Goal: Complete application form

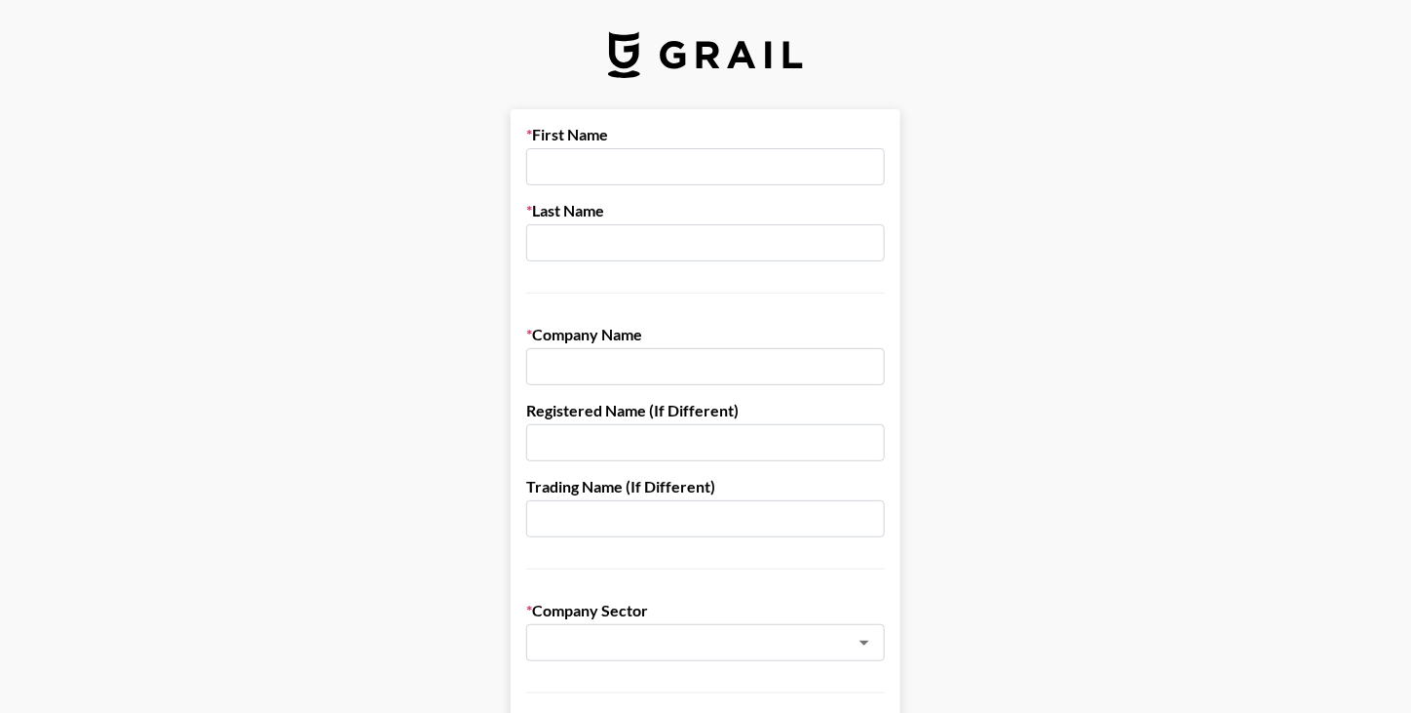
click at [570, 164] on input "text" at bounding box center [705, 166] width 359 height 37
click at [568, 176] on input "text" at bounding box center [705, 166] width 359 height 37
type input "Travis"
type input "Johnson"
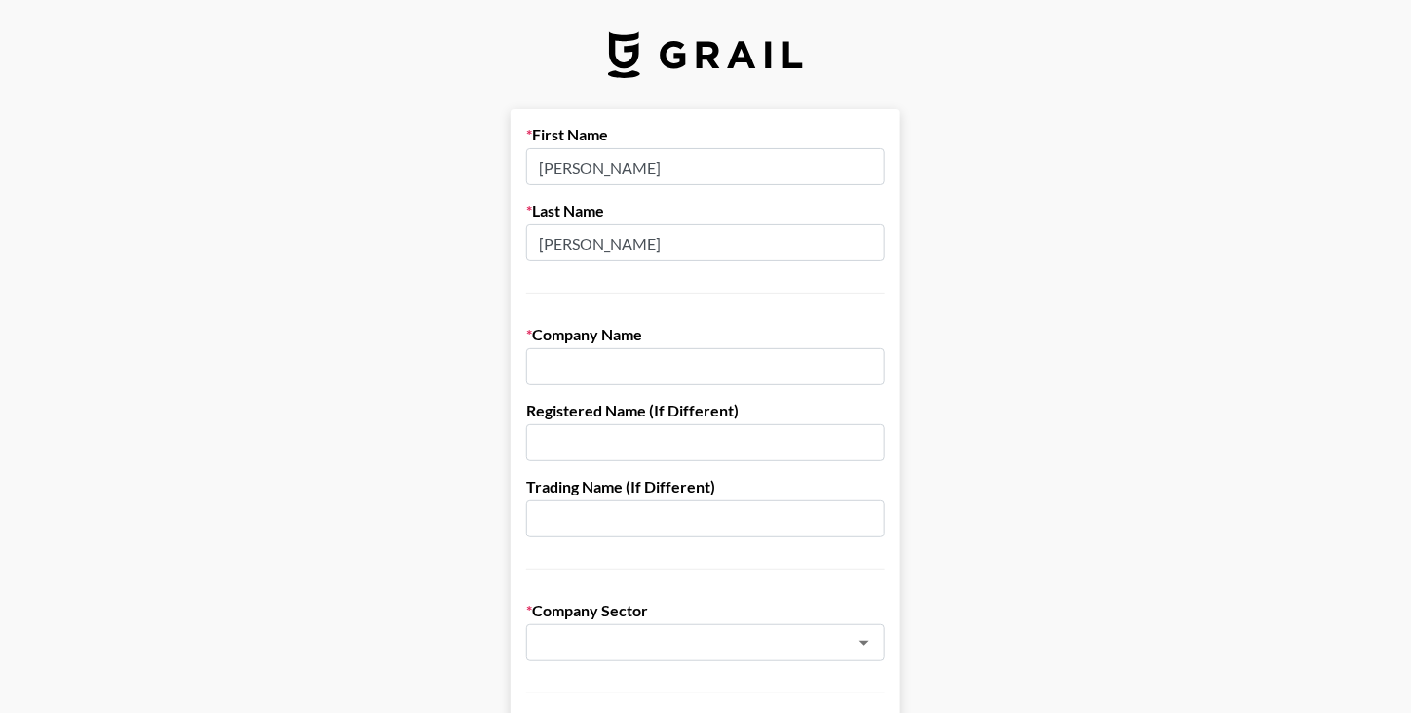
click at [573, 360] on input "text" at bounding box center [705, 366] width 359 height 37
type input "Podean, LLC"
click at [654, 518] on input "text" at bounding box center [705, 518] width 359 height 37
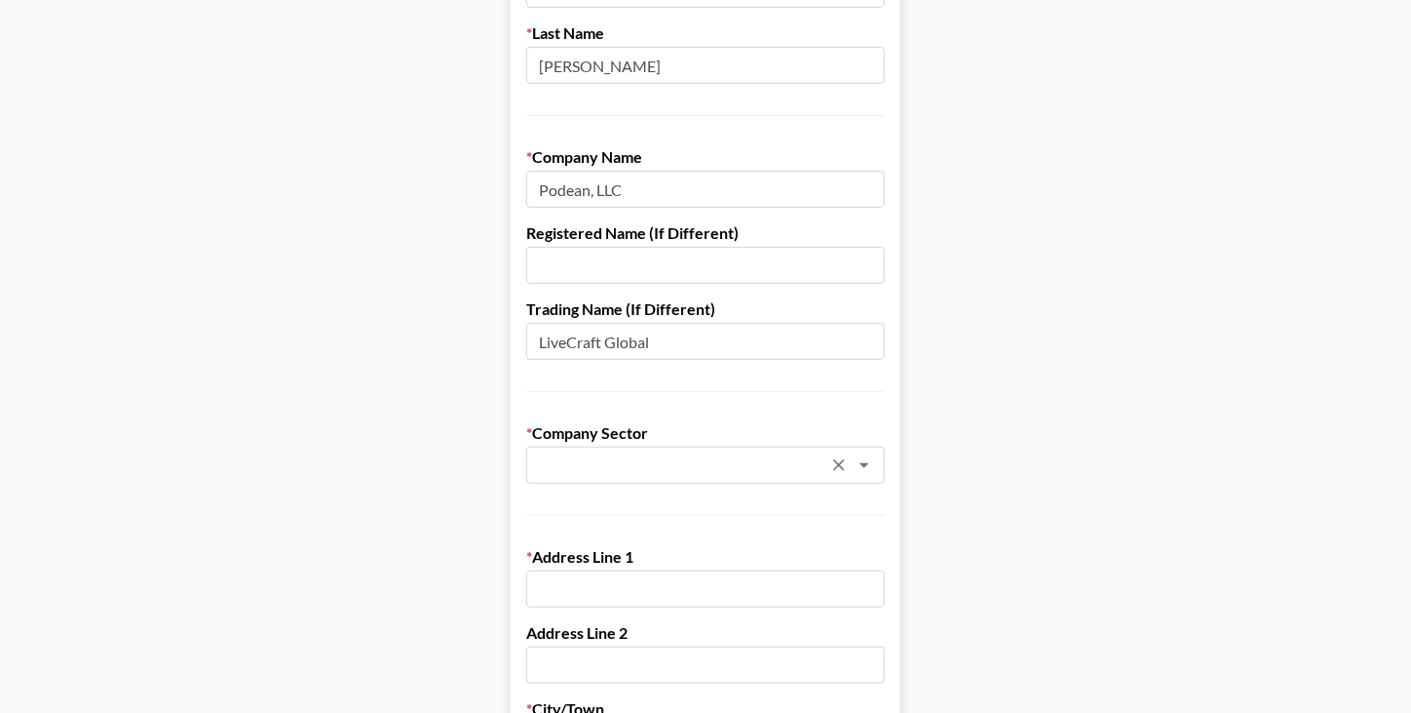
type input "LiveCraft Global"
click at [550, 473] on input "text" at bounding box center [680, 465] width 284 height 22
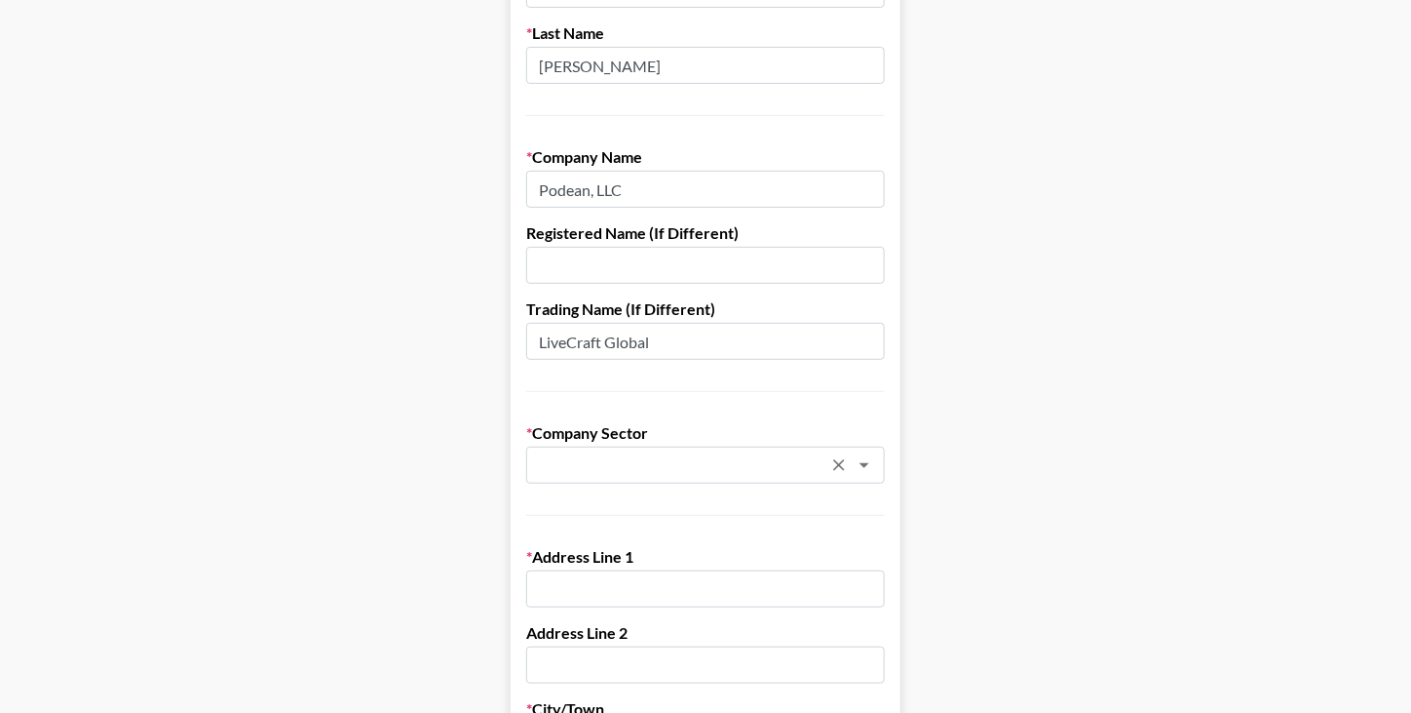
click at [544, 467] on div "​" at bounding box center [705, 464] width 359 height 37
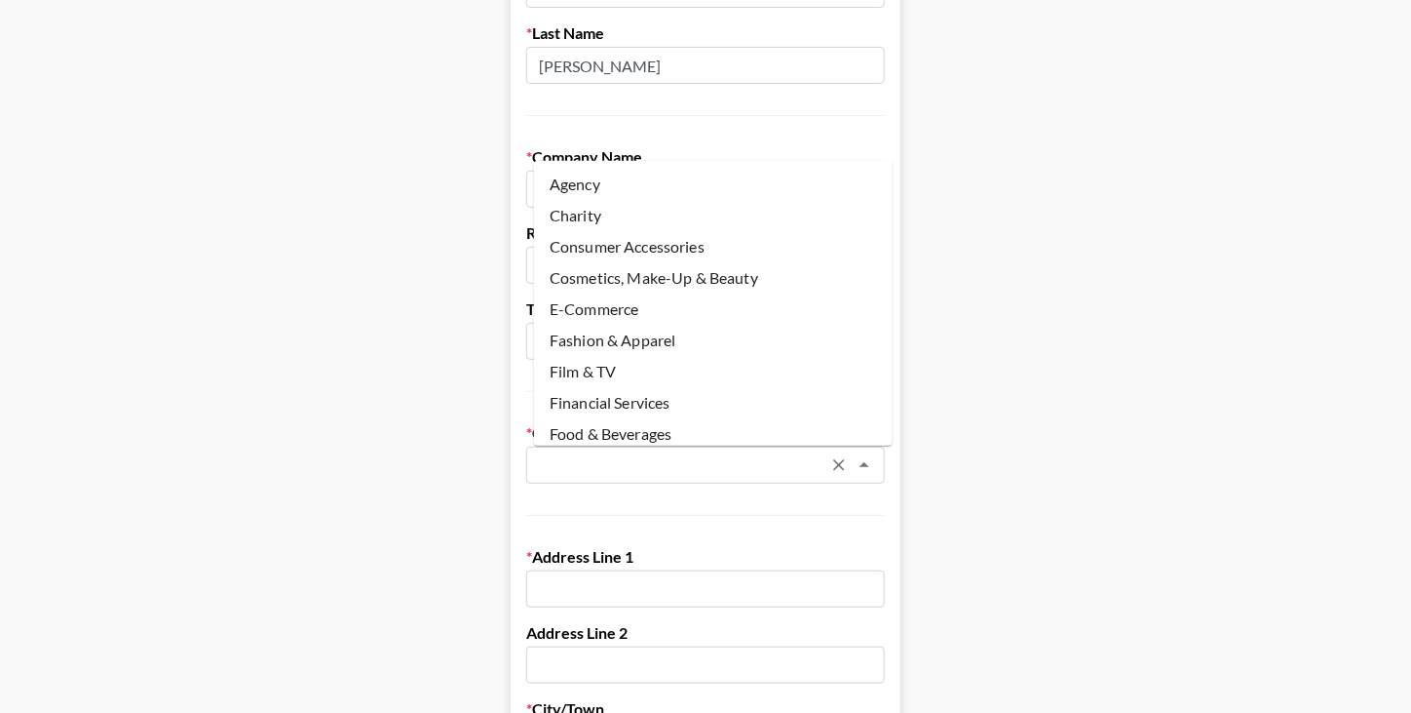
scroll to position [1, 0]
click at [636, 168] on li "Agency" at bounding box center [713, 183] width 359 height 31
type input "Agency"
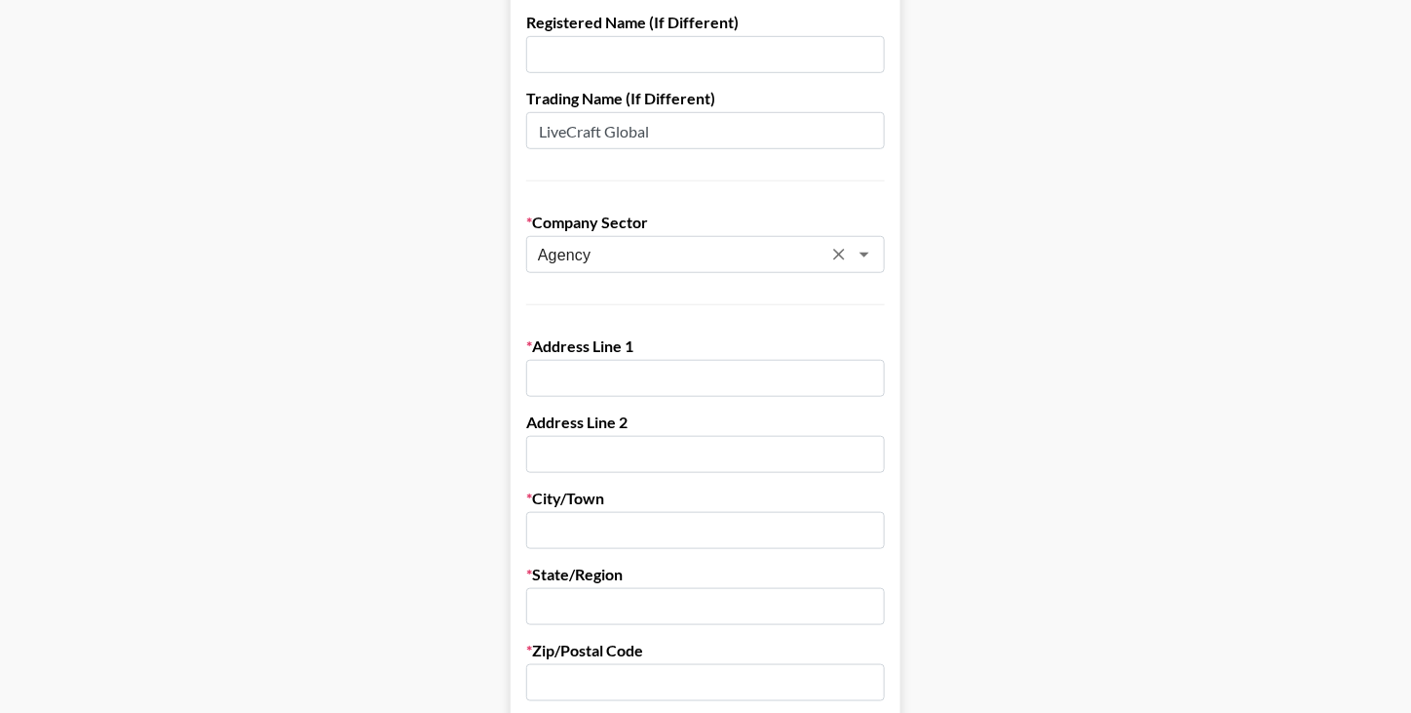
scroll to position [390, 0]
click at [549, 362] on input "text" at bounding box center [705, 376] width 359 height 37
click at [183, 438] on main "First Name Travis Last Name Johnson Company Name Podean, LLC Registered Name (I…" at bounding box center [706, 560] width 1380 height 1683
click at [612, 373] on input "text" at bounding box center [705, 376] width 359 height 37
paste input "1216 Broadway, Floor 2 PMB 1002"
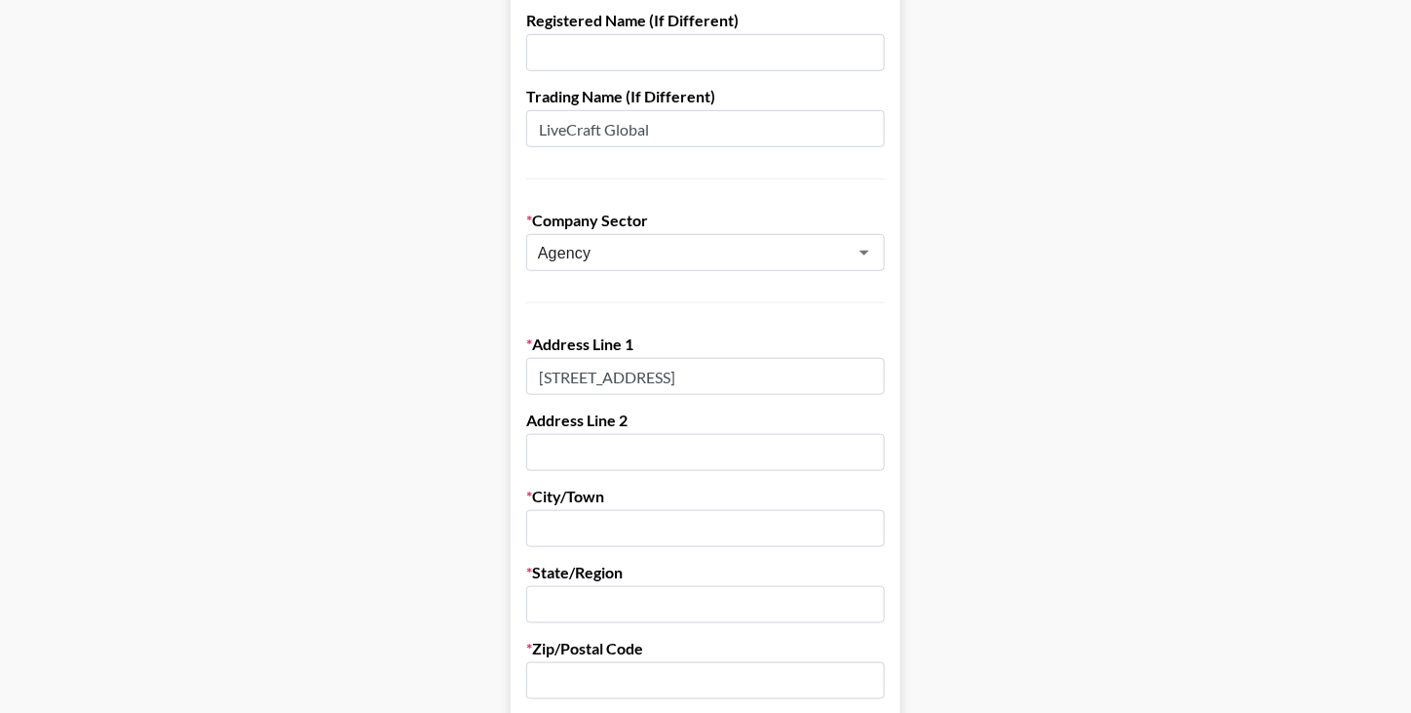
type input "1216 Broadway, Floor 2 PMB 1002"
click at [596, 518] on input "text" at bounding box center [705, 528] width 359 height 37
click at [212, 578] on main "First Name Travis Last Name Johnson Company Name Podean, LLC Registered Name (I…" at bounding box center [706, 560] width 1380 height 1683
click at [548, 521] on input "text" at bounding box center [705, 528] width 359 height 37
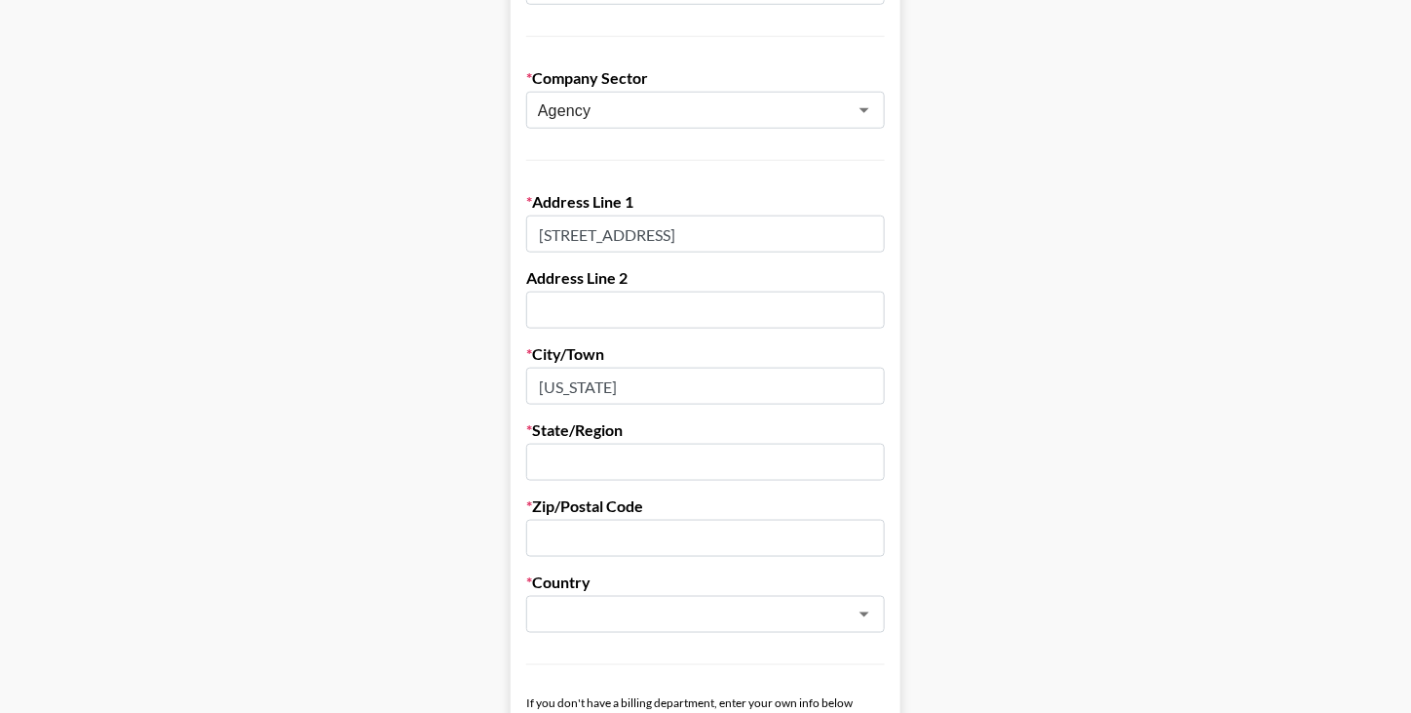
type input "New York"
click at [576, 432] on label "State/Region" at bounding box center [705, 429] width 359 height 19
click at [559, 468] on input "text" at bounding box center [705, 461] width 359 height 37
type input "NY"
click at [597, 547] on input "text" at bounding box center [705, 538] width 359 height 37
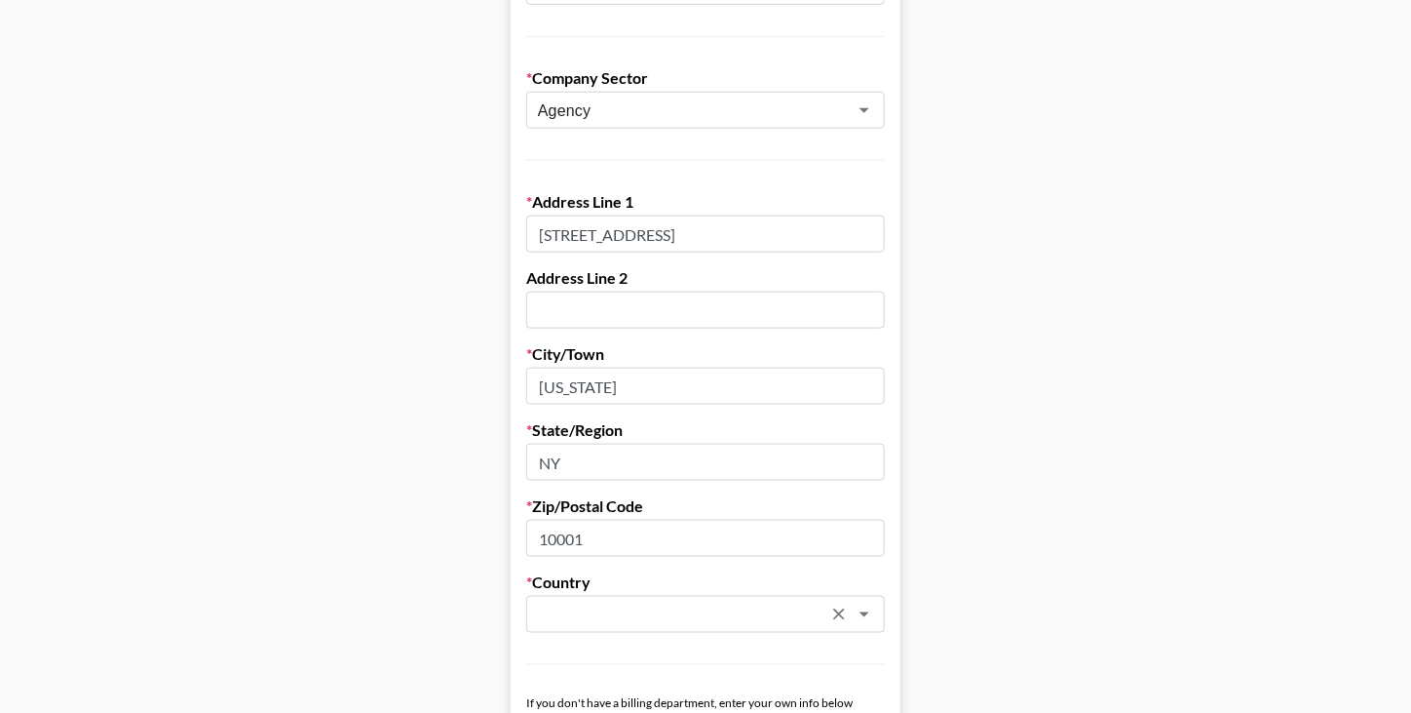
type input "10001"
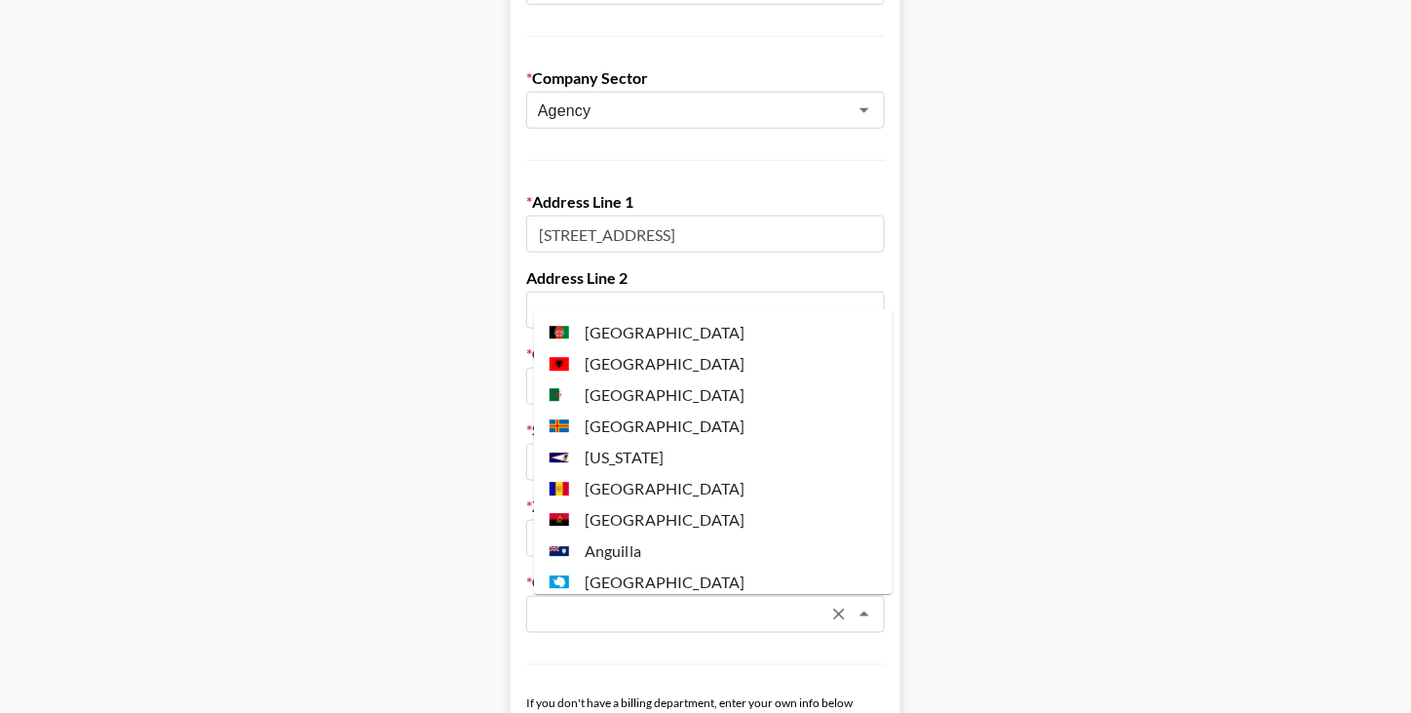
click at [570, 622] on input "text" at bounding box center [680, 614] width 284 height 22
type input "Y"
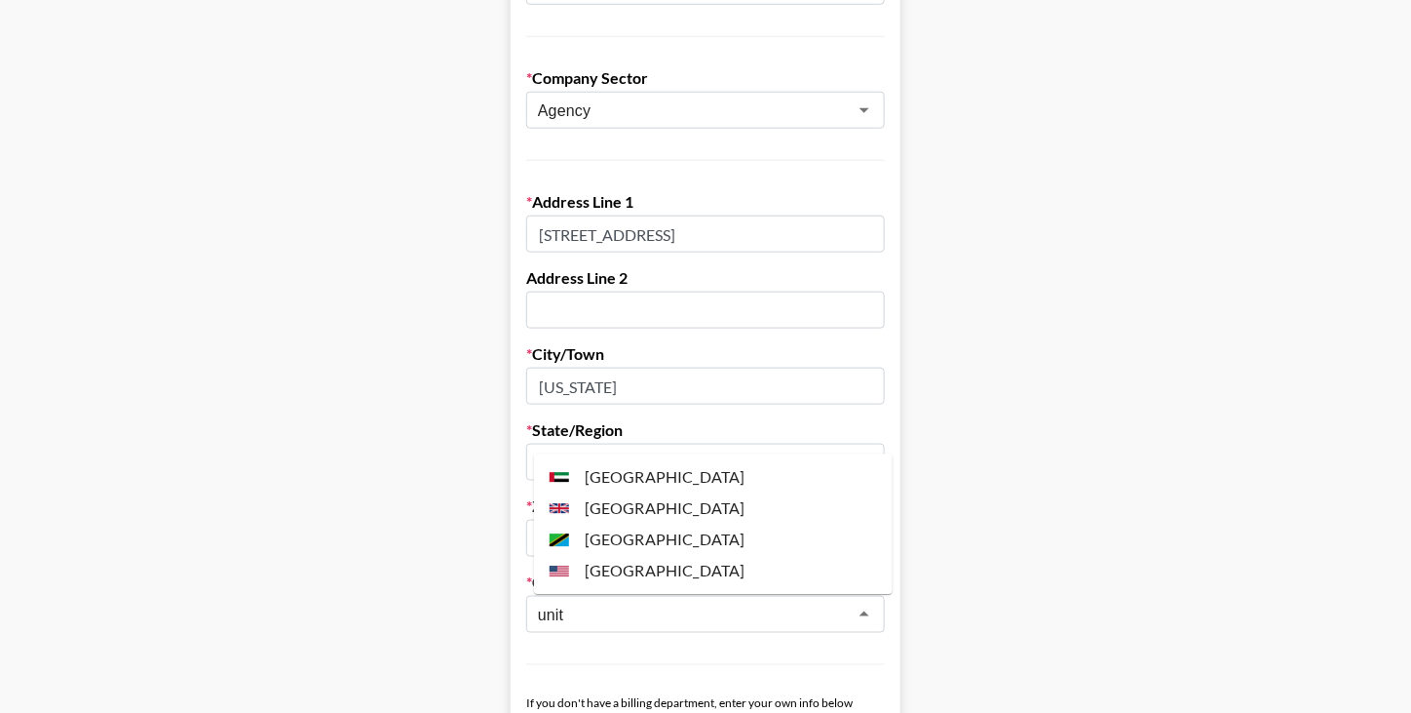
click at [628, 573] on li "United States" at bounding box center [713, 571] width 359 height 31
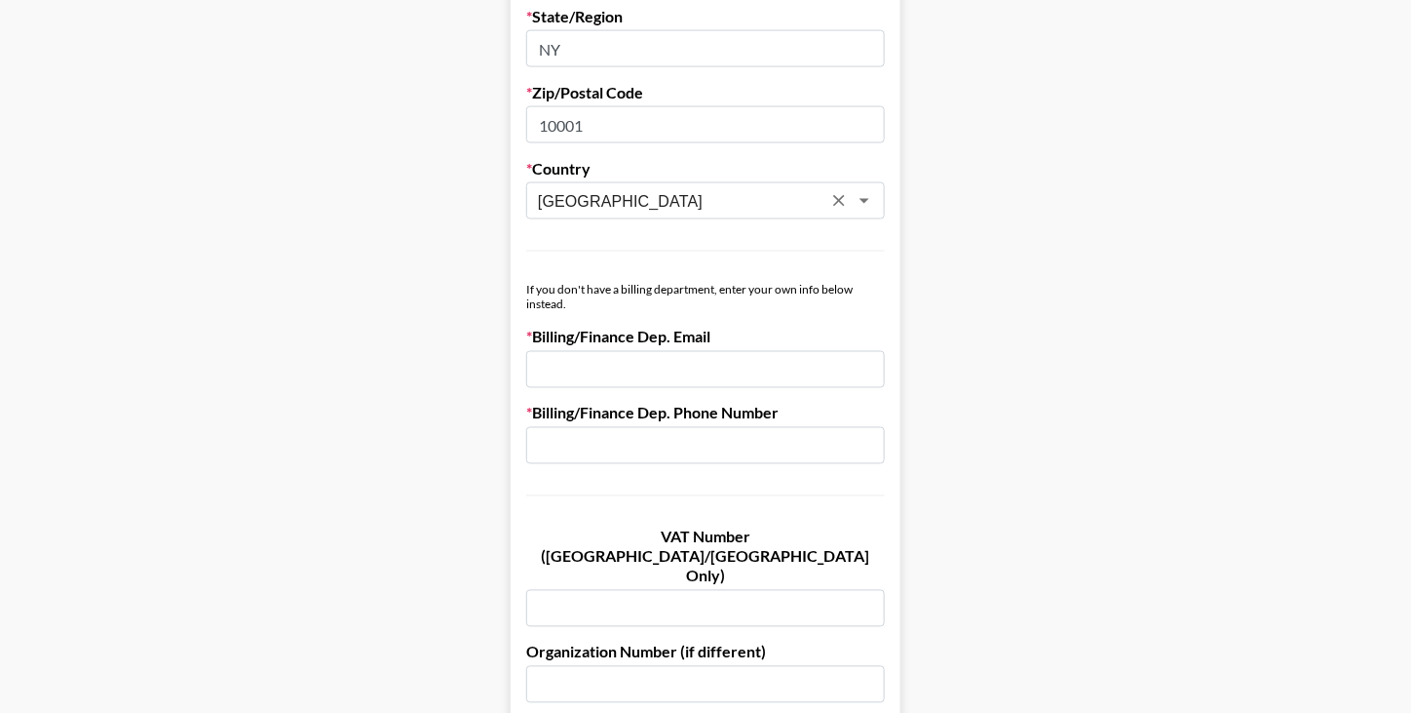
scroll to position [948, 0]
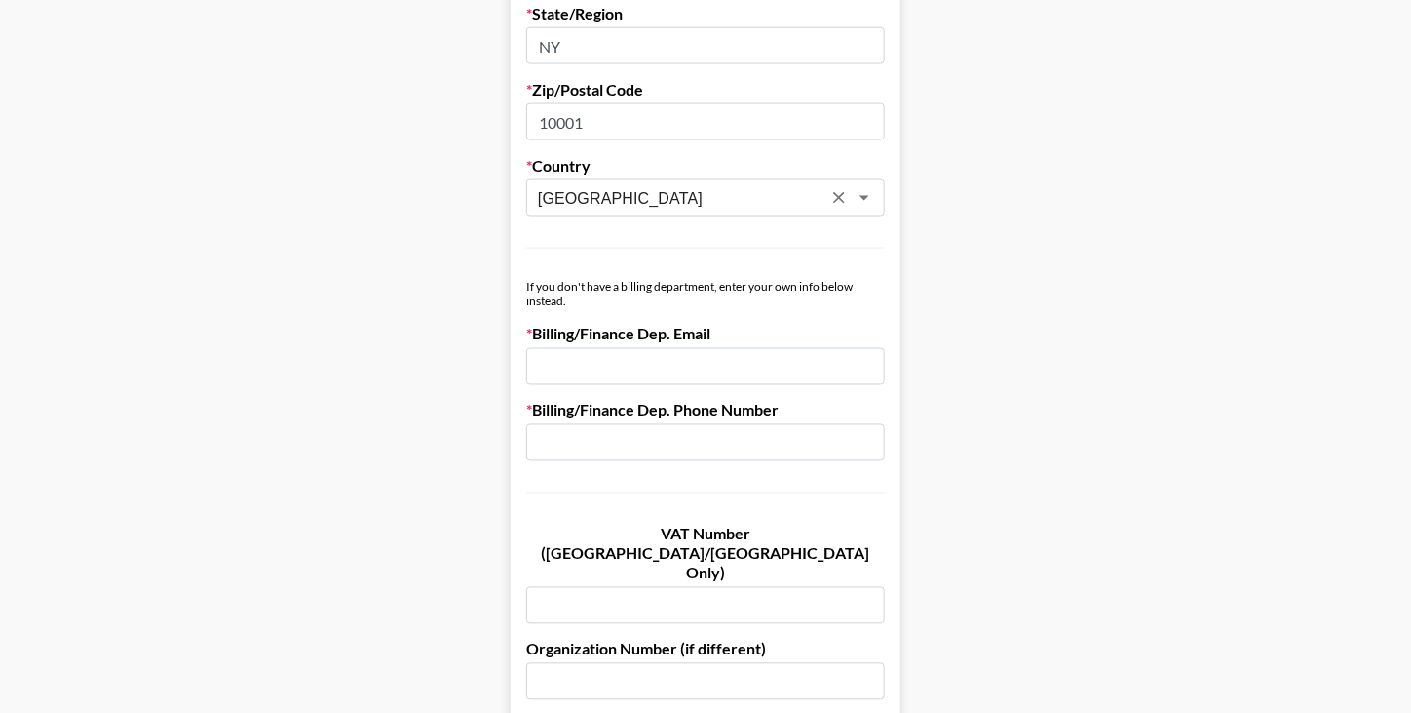
type input "United States"
click at [134, 469] on main "First Name Travis Last Name Johnson Company Name Podean, LLC Registered Name (I…" at bounding box center [706, 2] width 1380 height 1683
click at [576, 370] on input "email" at bounding box center [705, 366] width 359 height 37
paste input "accounts@podean.com"
type input "accounts@podean.com"
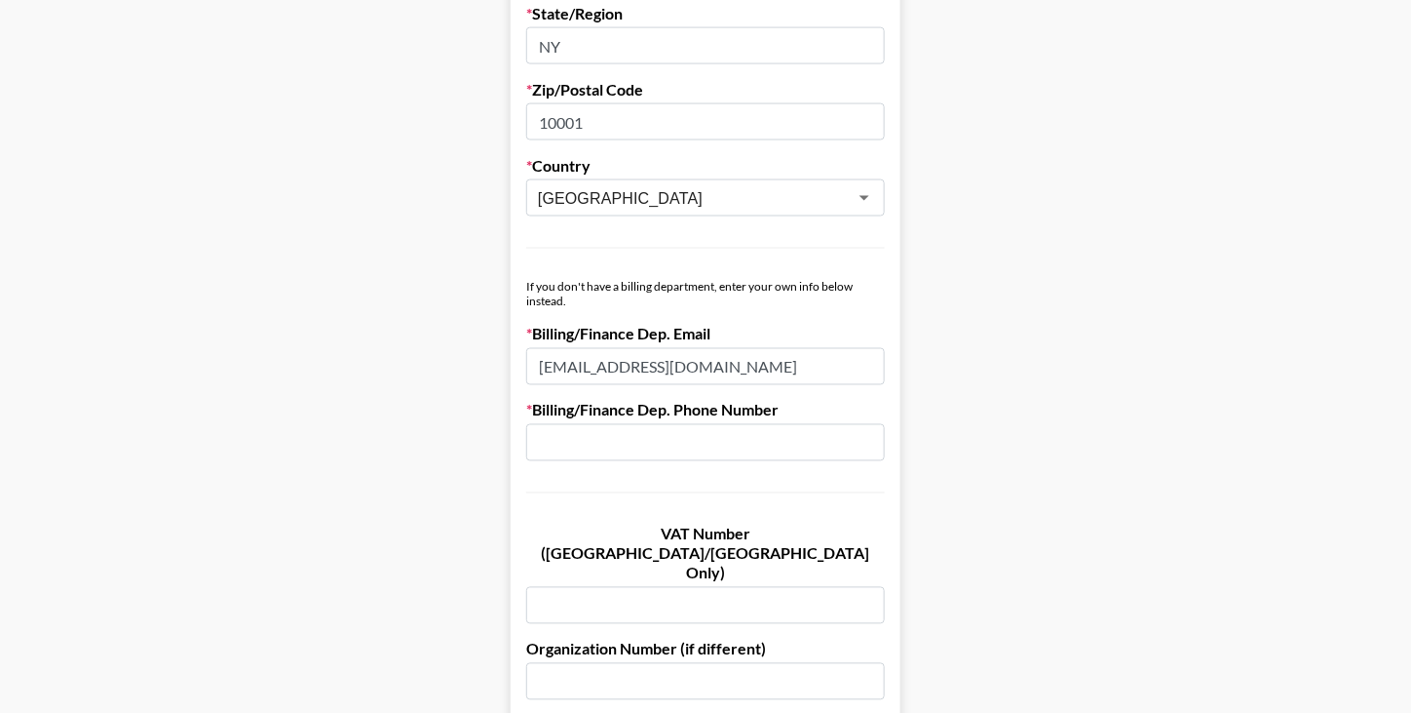
click at [141, 440] on main "First Name Travis Last Name Johnson Company Name Podean, LLC Registered Name (I…" at bounding box center [706, 2] width 1380 height 1683
click at [576, 443] on input "text" at bounding box center [705, 442] width 359 height 37
paste input "+1 646-463-0066"
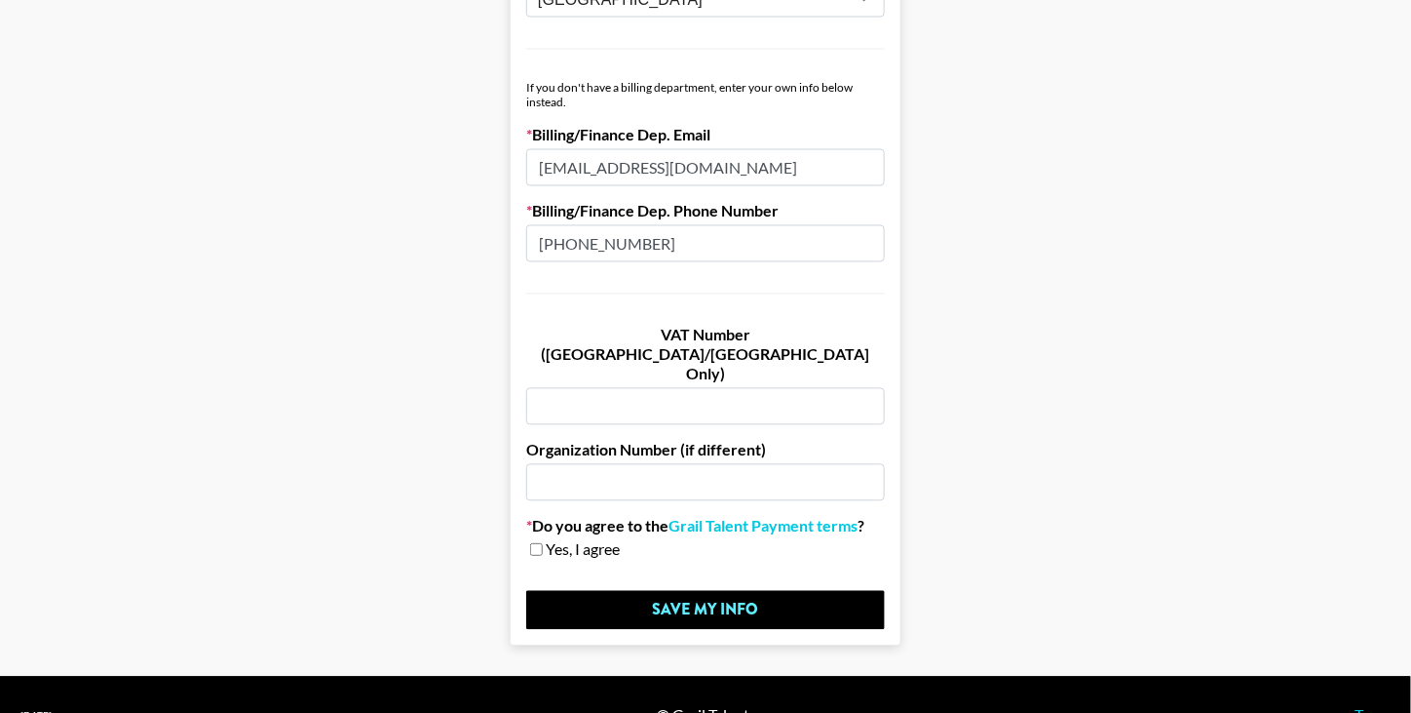
scroll to position [1147, 1]
type input "+1 646-463-0066"
click at [543, 543] on input "checkbox" at bounding box center [536, 550] width 13 height 14
checkbox input "true"
click at [728, 517] on link "Grail Talent Payment terms" at bounding box center [763, 526] width 189 height 19
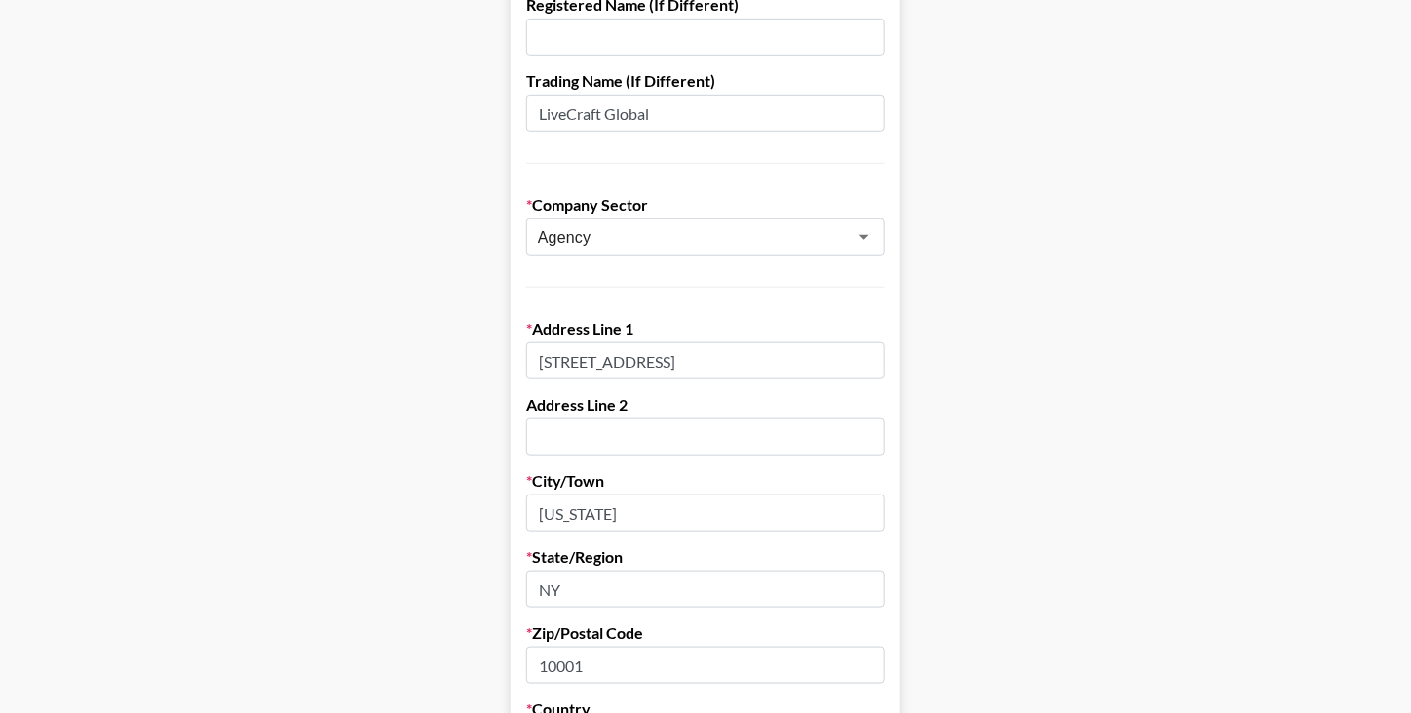
scroll to position [113, 2]
